Goal: Task Accomplishment & Management: Manage account settings

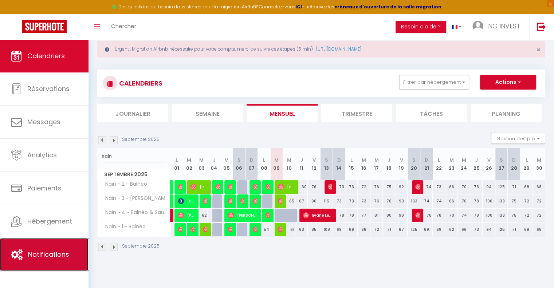
click at [60, 248] on link "Notifications" at bounding box center [44, 254] width 89 height 33
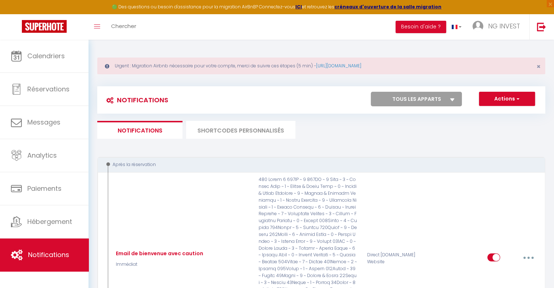
click at [264, 128] on li "SHORTCODES PERSONNALISÉS" at bounding box center [240, 130] width 109 height 18
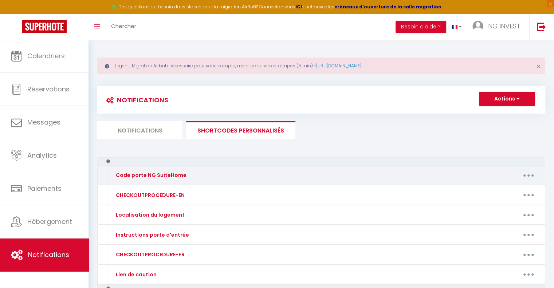
click at [525, 174] on button "button" at bounding box center [528, 175] width 20 height 12
click at [484, 192] on link "Editer" at bounding box center [510, 192] width 54 height 12
type input "Code porte NG SuiteHome"
type textarea "Code porte NG SuiteHome [RENTALDOOR:CODE]"
type textarea "Voici les codes : ~ Code porte d'entrée : #8888# ~ Boîte à clés porte 1 : 7541 …"
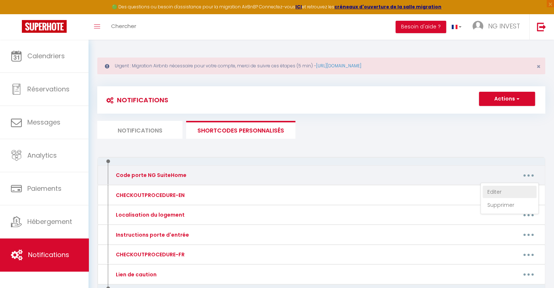
type textarea "Voici les codes : ~ Code porte d'entrée : #8888# ~ Boîte à clés porte 4 : 8054 …"
type textarea "Voici les codes : ~ Code porte d'entrée : #8888# ~ Boîte à clés porte 5 : 3655 …"
type textarea "Voici les codes : ~ Code porte d'entrée : #8888# ~ Boîte à clés porte 6 : 6098 …"
type textarea "Voici les codes : ~ Code porte d'entrée : #8888# ~ Boîte à clés porte 7 : 4509 …"
type textarea "Voici les codes : ~ Code porte d'entrée : #8888# ~ Boîte à clés porte 8 : 1475 …"
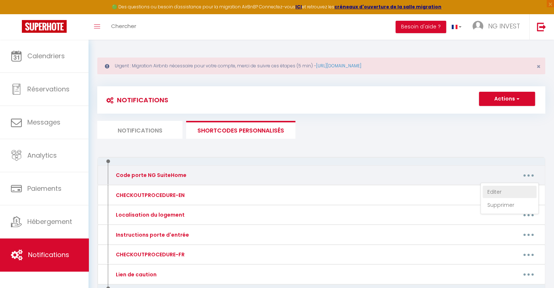
type textarea "Voici les codes : ~ Code porte d'entrée : #8888# ~ Boîte à clés porte 9 : 4525 …"
type textarea "Voici les codes : ~ Code porte d'entrée : #8888# ~ Boîte à clés porte 10 : 6584…"
type textarea "Code porte d'entrée : 3535# Code Boîte à clés chambre 2 : 9685 ID Wifi : GITNOR…"
type textarea "Code porte d'entrée : 3535# Code Boîte à clés chambre 3 : 3908 ID Wifi : GITNOR…"
type textarea "Code porte d'entrée : 3535# Code Boîte à clés chambre 1 : 2468 ID Wifi : GITNOR…"
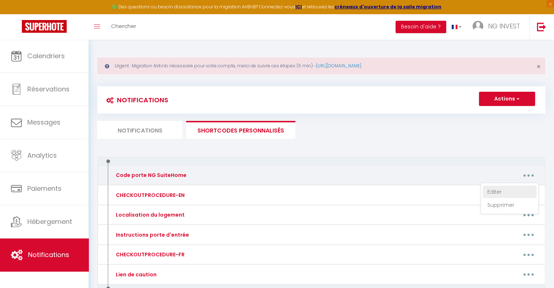
type textarea "Code porte d'entrée : #1214# Code Boîte à clés chambre 3 : 8042 ID Wifi : GITNO…"
type textarea "Code porte d'entrée : #1214# Code Boîte à clés porte 8 : 2143 ID Wifi : GITNOR5…"
type textarea "Code porte d'entrée : #1214# Code Boîte à clés chambre 1 : 9168 ID Wifi : GITNO…"
type textarea "Code porte d'entrée : #1214# Code Boîte à clés chambre 2 : 7581 ID Wifi : GITNO…"
type textarea "Code porte d'entrée : #1214# Code Boîte à clés chambre 5 : 9806 ID Wifi : GITNO…"
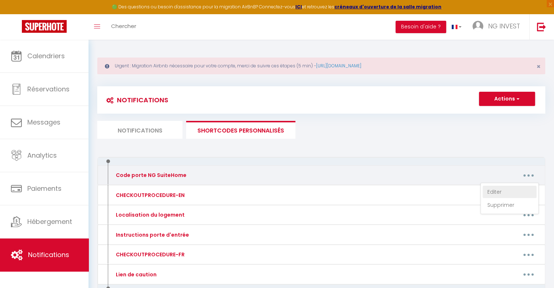
type textarea "Code porte d'entrée : #1214# Code Boîte à clés chambre 4 : 9084 ID Wifi : GITNO…"
type textarea "Code porte d'entrée : #1214# Code Boîte à clés chambre 6 : 1458 ID Wifi : GITNO…"
type textarea "Code porte d'entrée : #1214# Code Boîte à clés chambre 7 : 4323 ID Wifi : GITNO…"
type textarea "Code porte d'entrée : 548631# Code Boite à clés chambre 1 : 5668 ID Wifi : NGSU…"
type textarea "Code porte d'entrée : 548631# Code Boite à clés chambre 2 : 2809 ID Wifi : NGSU…"
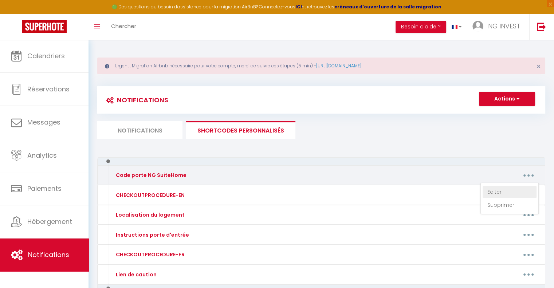
type textarea "Code porte d'entrée : 548631# Code Boite à clés chambre 3 : 7463 ID Wifi : NGSU…"
type textarea "Code porte d'entrée bâtiment : appuyer sur le symbole 'card' puis entrer le cod…"
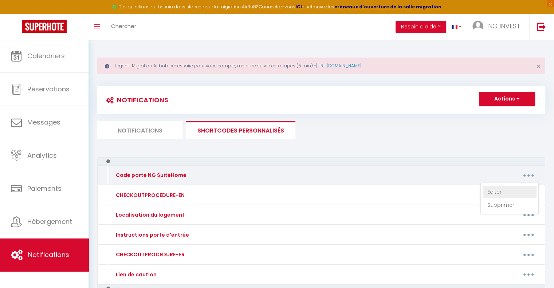
type textarea "Code porte d'entrée bâtiment : appuyer sur le symbole 'card' puis entrer le cod…"
type textarea "Code porte d'entrée immeuble : 429856# Code porte chambre 5 : [RENTALDOOR:CODE]…"
type textarea "Code porte d'entrée bâtiment : appuyer sur le symbole 'card' puis entrer le cod…"
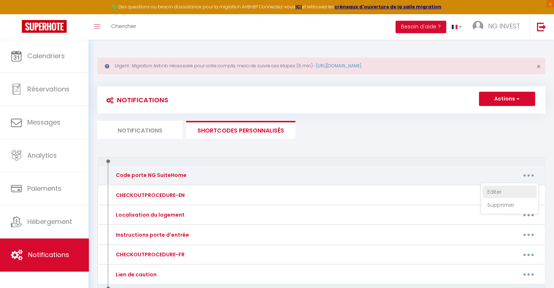
type textarea "Code porte d'entrée bâtiment : appuyer sur le symbole 'card' puis entrer le cod…"
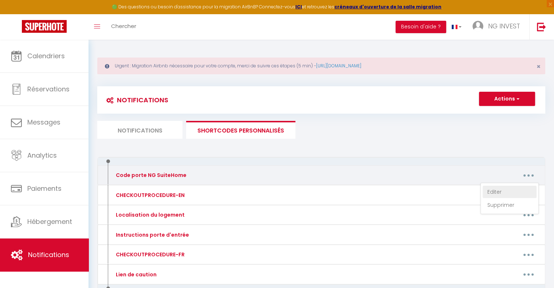
type textarea "Code porte d'entrée bâtiment : appuyer sur le symbole 'card' puis entrer le cod…"
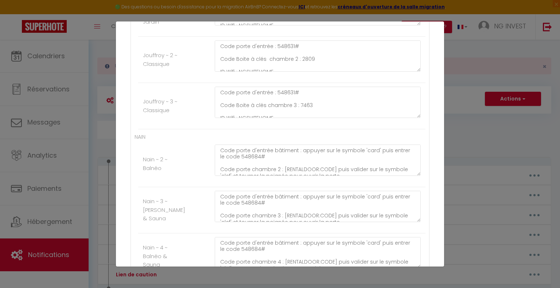
scroll to position [1760, 0]
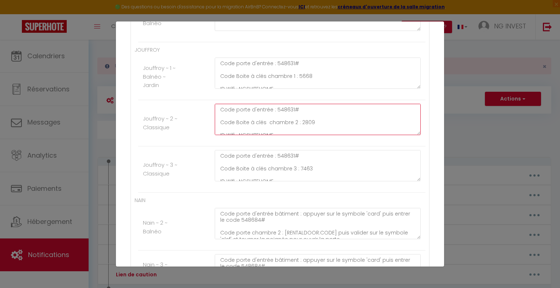
click at [315, 111] on textarea "Code porte d'entrée : 548631# Code Boite à clés chambre 2 : 2809 ID Wifi : NGSU…" at bounding box center [318, 119] width 206 height 31
click at [313, 114] on textarea "Code porte d'entrée : 548631# Code Boite à clés chambre 2 : 2809 ID Wifi : NGSU…" at bounding box center [318, 119] width 206 height 31
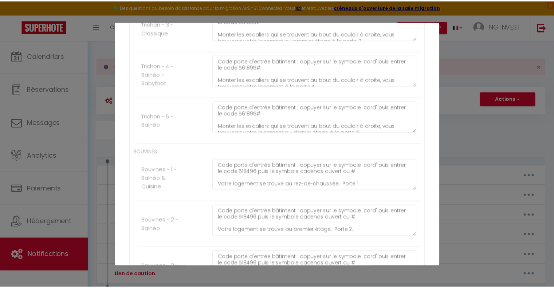
scroll to position [2717, 0]
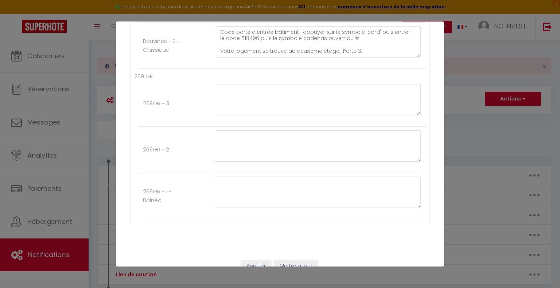
type textarea "Code porte d'entrée : 548631# Code Boite à clés chambre 2 : 9175 ID Wifi : NGSU…"
click at [289, 260] on button "Mettre à jour" at bounding box center [296, 266] width 44 height 12
